Goal: Find specific page/section

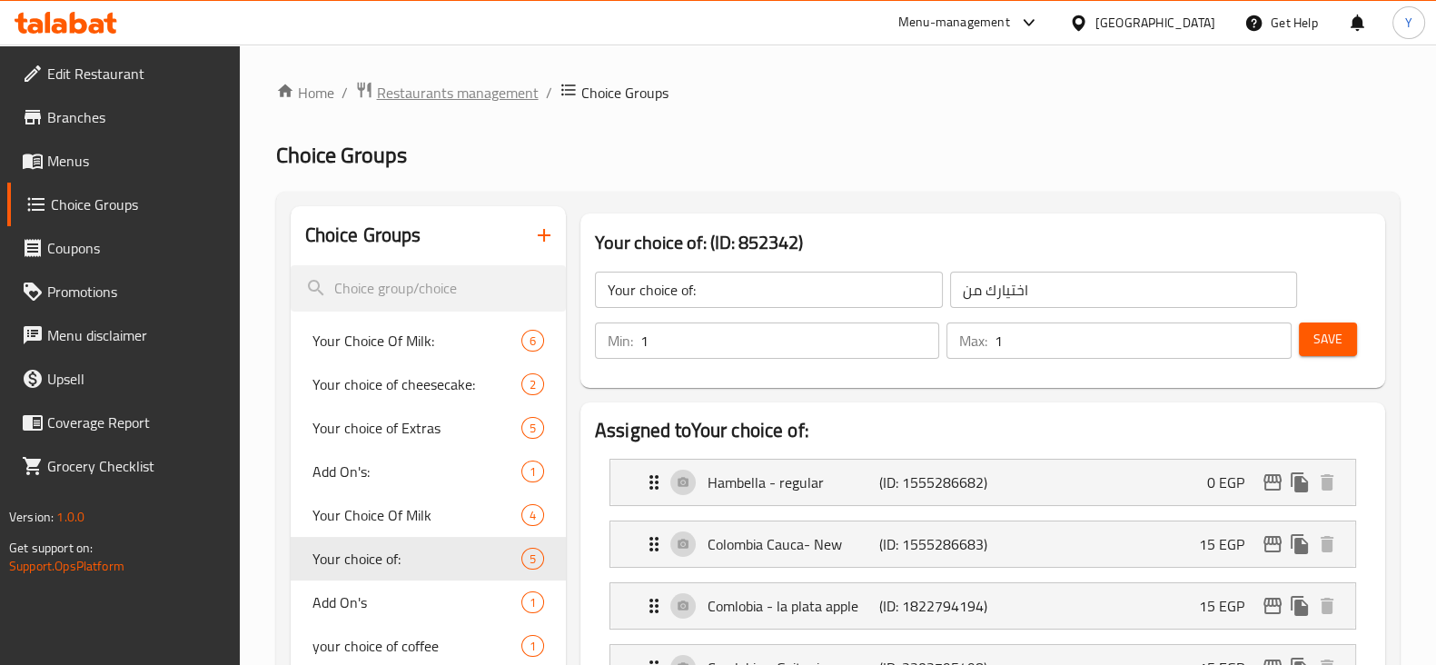
click at [458, 88] on span "Restaurants management" at bounding box center [458, 93] width 162 height 22
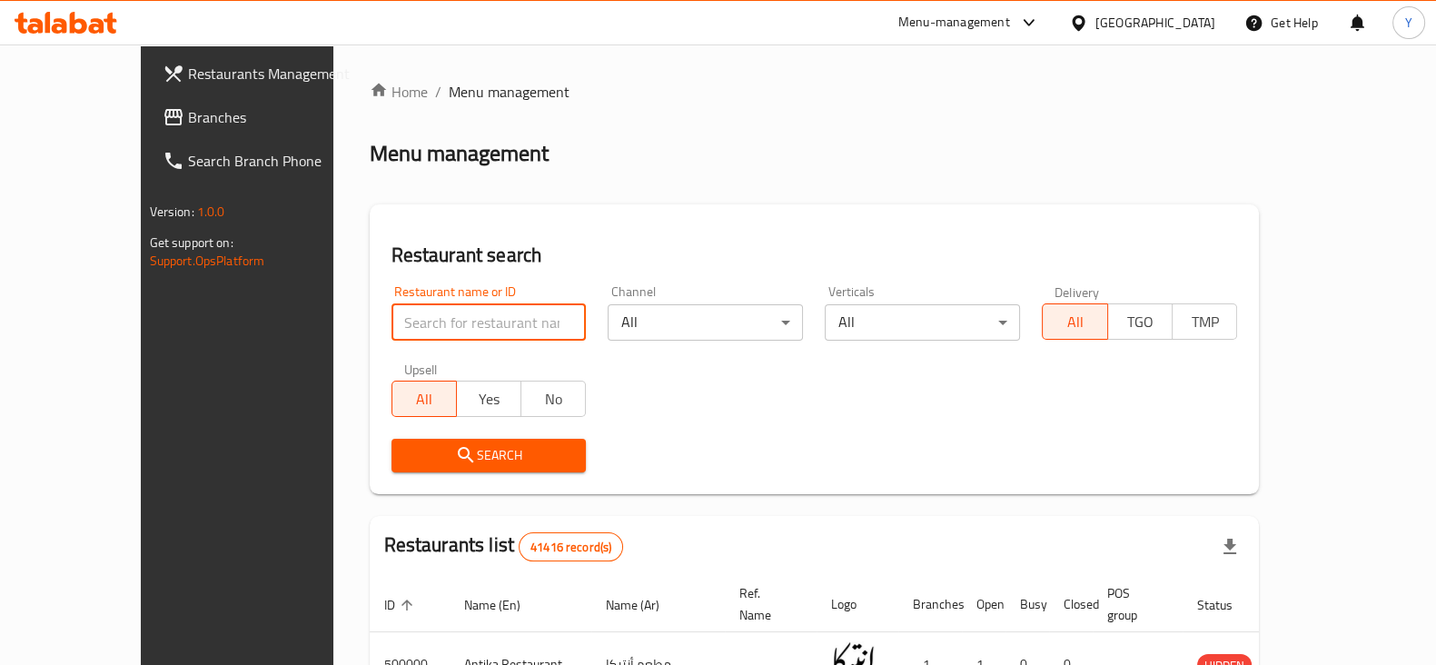
click at [401, 320] on input "search" at bounding box center [488, 322] width 195 height 36
type input "zido"
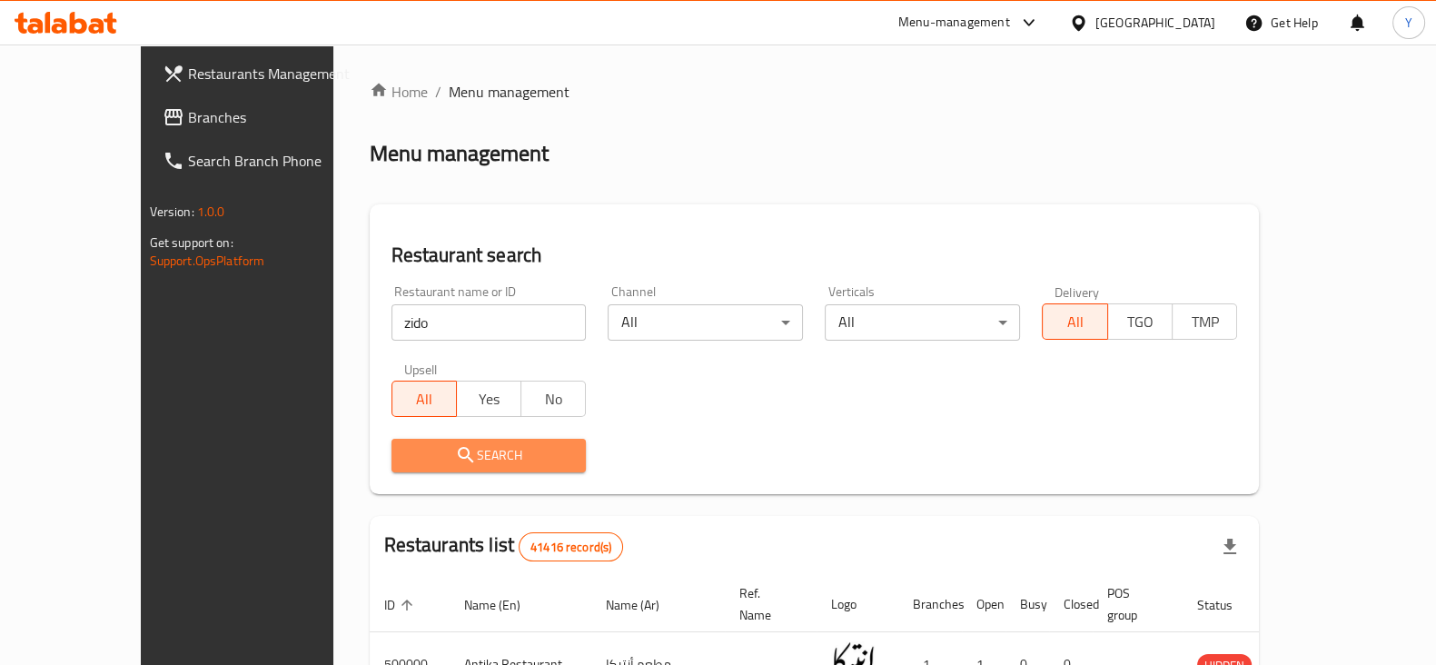
click at [406, 447] on span "Search" at bounding box center [489, 455] width 166 height 23
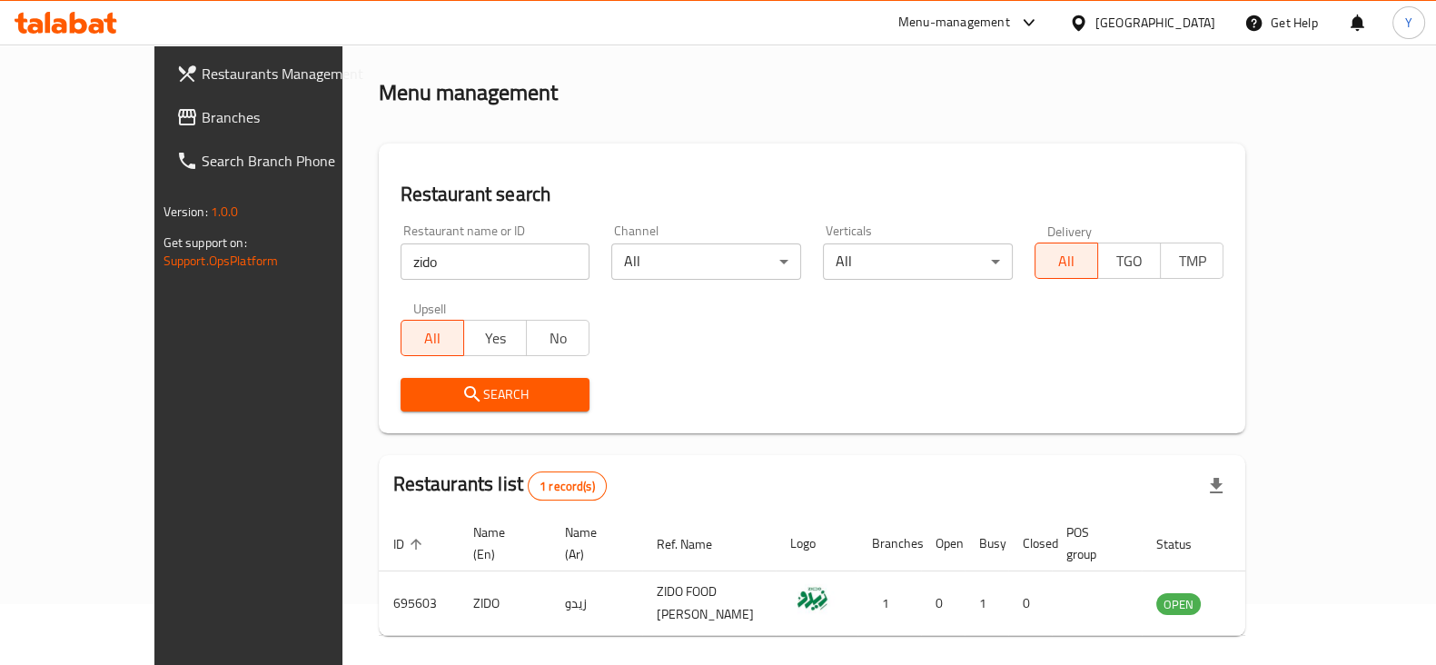
scroll to position [109, 0]
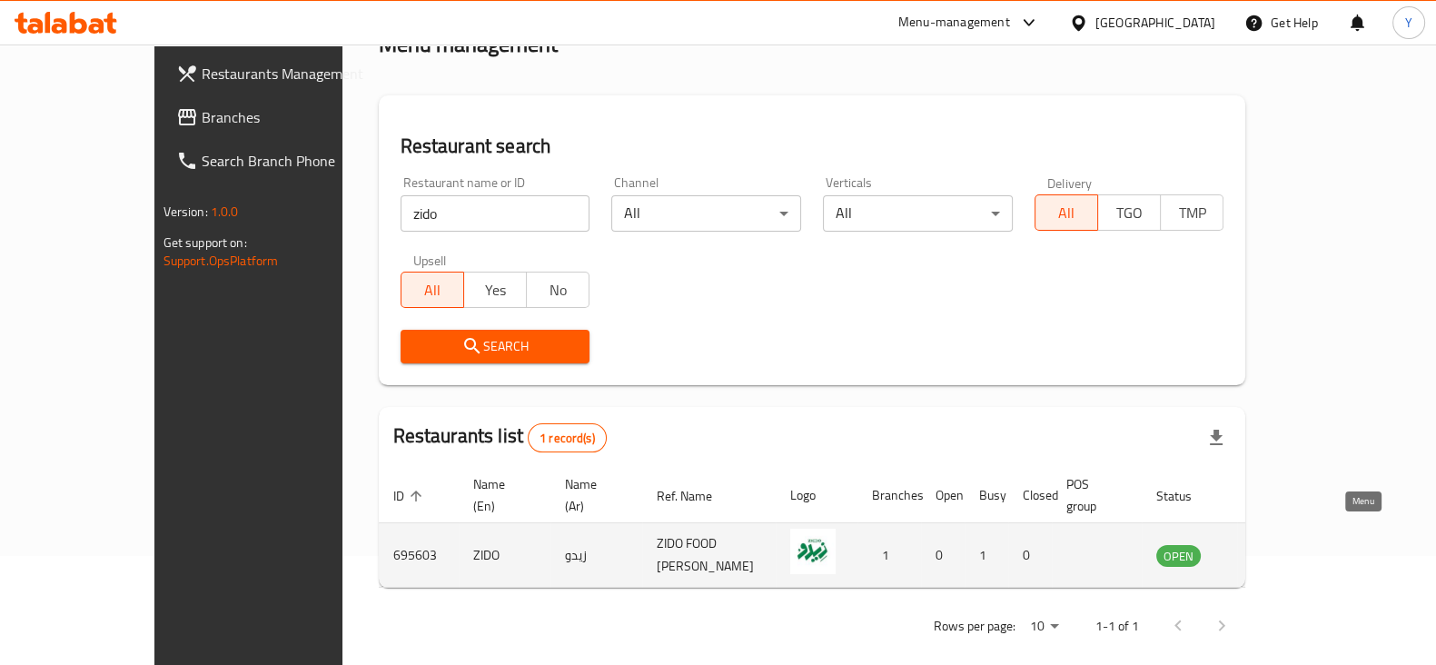
click at [1272, 549] on icon "enhanced table" at bounding box center [1262, 556] width 20 height 15
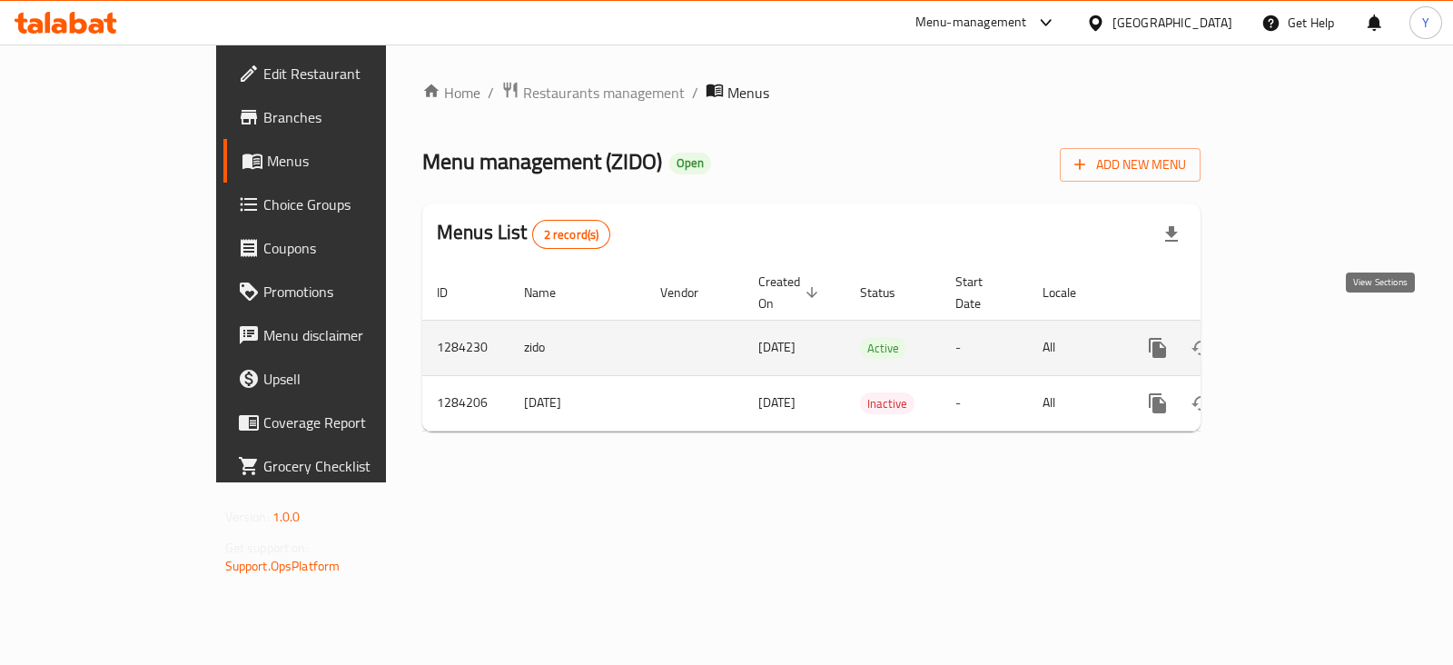
click at [1297, 340] on icon "enhanced table" at bounding box center [1289, 348] width 16 height 16
